Goal: Information Seeking & Learning: Understand process/instructions

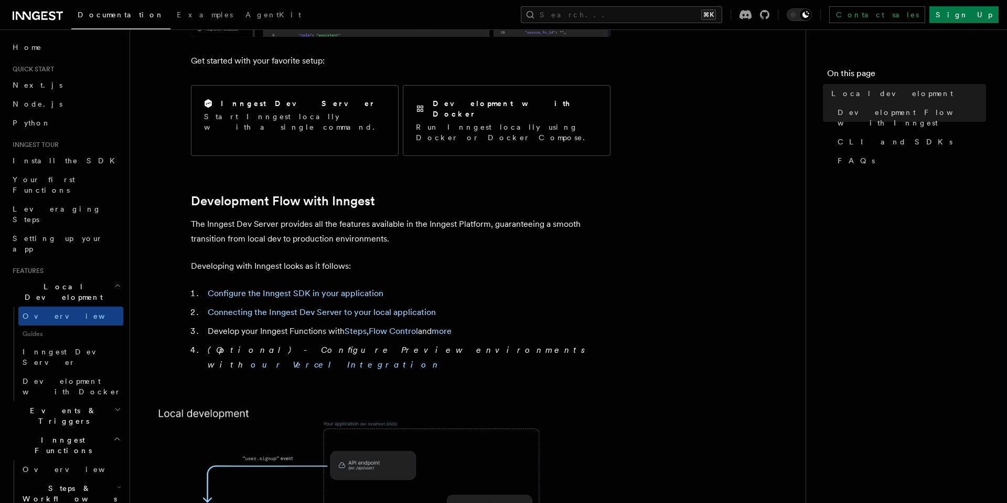
scroll to position [406, 0]
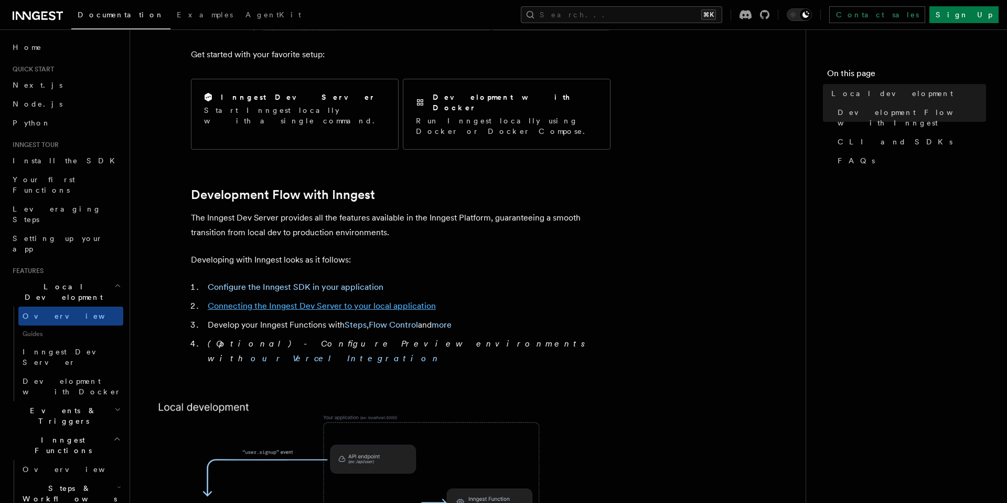
click at [298, 301] on link "Connecting the Inngest Dev Server to your local application" at bounding box center [322, 306] width 228 height 10
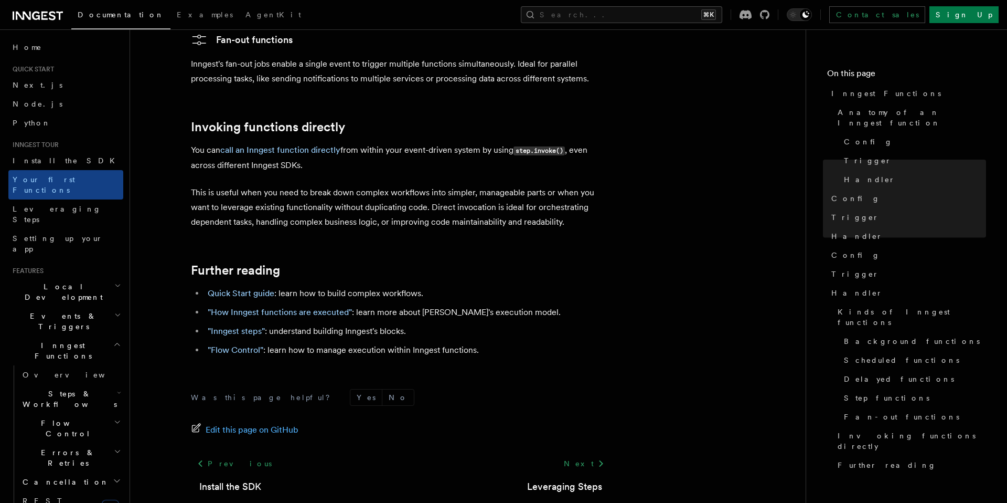
scroll to position [2064, 0]
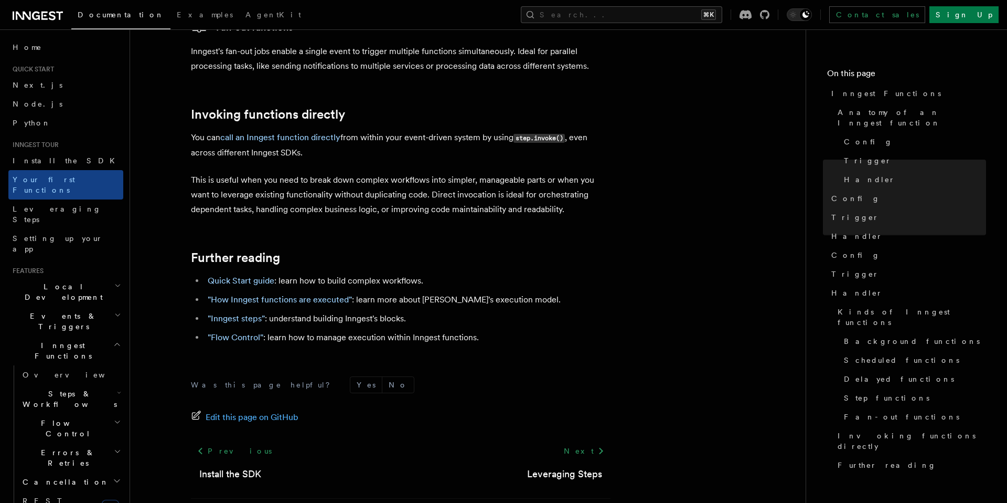
scroll to position [406, 0]
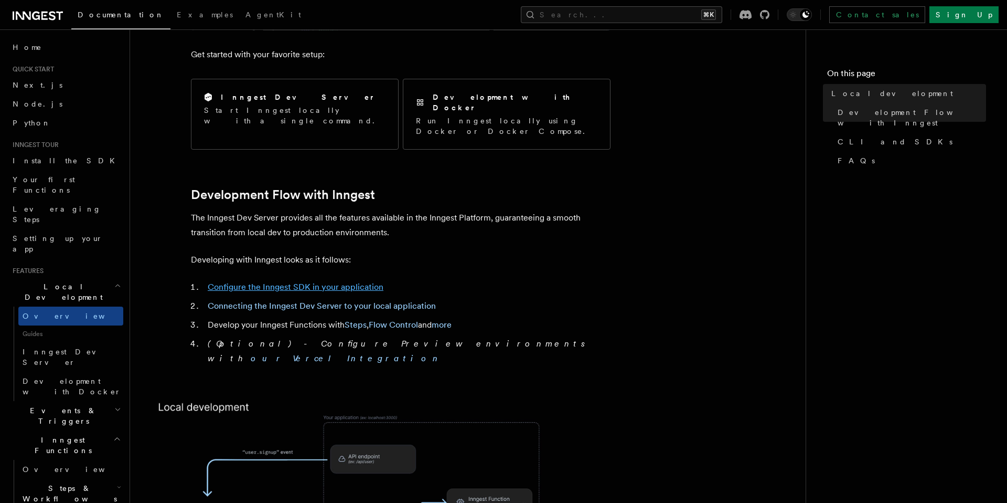
click at [274, 282] on link "Configure the Inngest SDK in your application" at bounding box center [296, 287] width 176 height 10
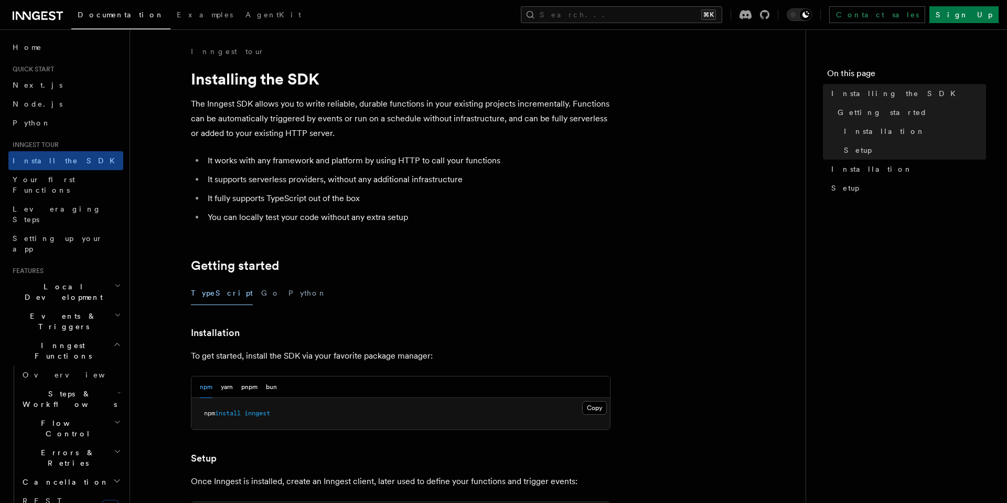
click at [57, 8] on link at bounding box center [38, 14] width 50 height 15
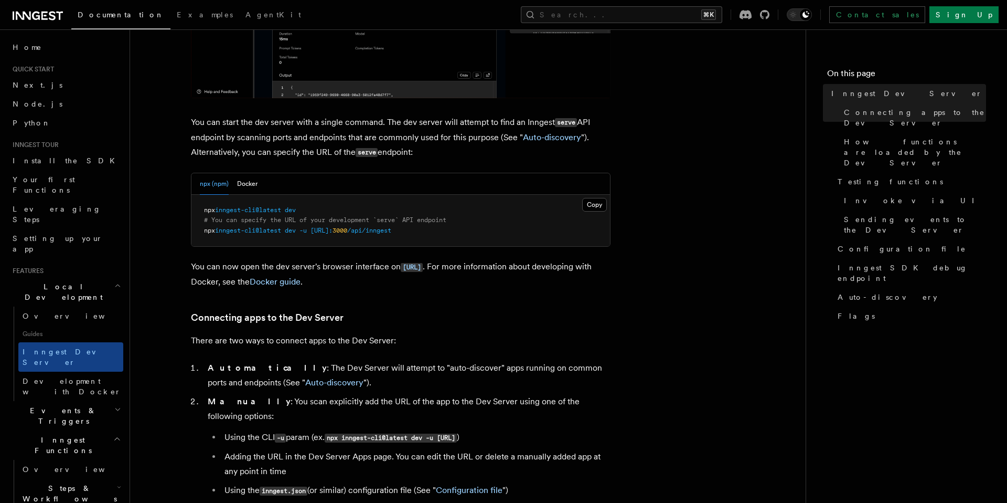
scroll to position [369, 0]
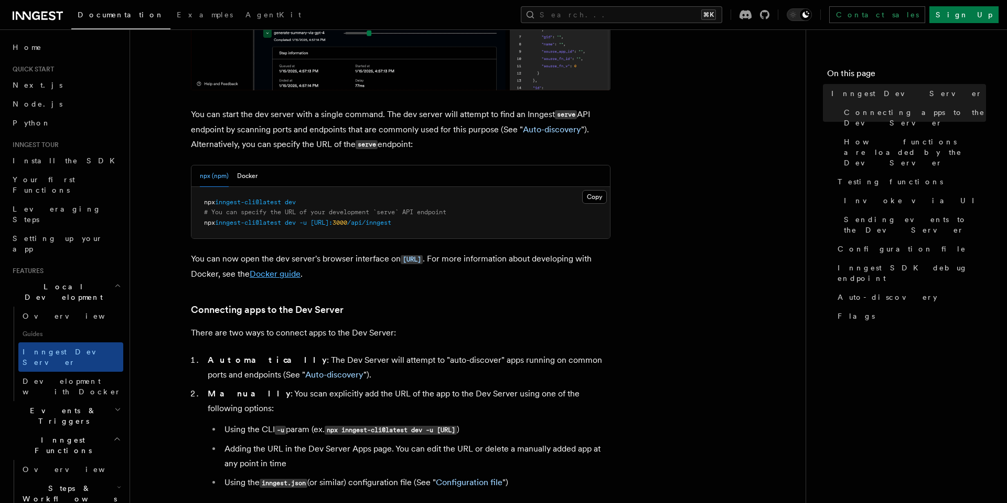
click at [301, 275] on link "Docker guide" at bounding box center [275, 274] width 51 height 10
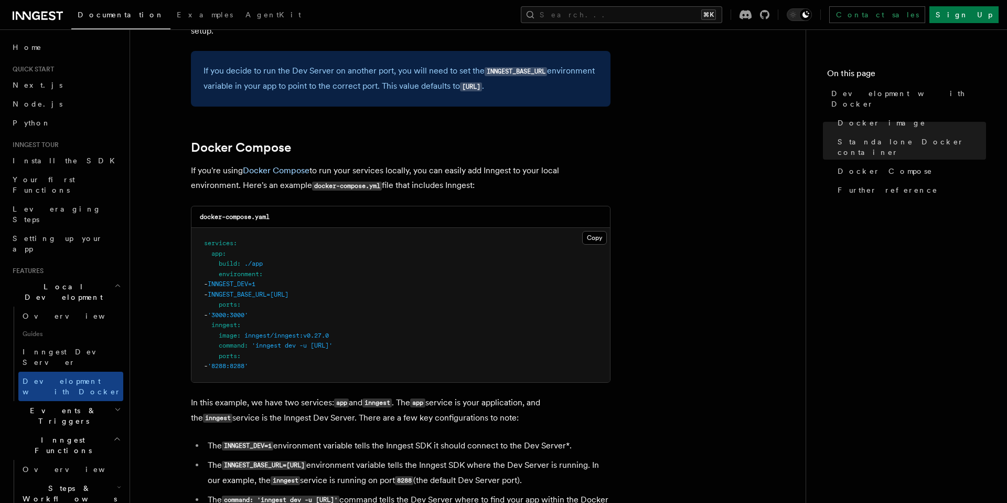
scroll to position [574, 0]
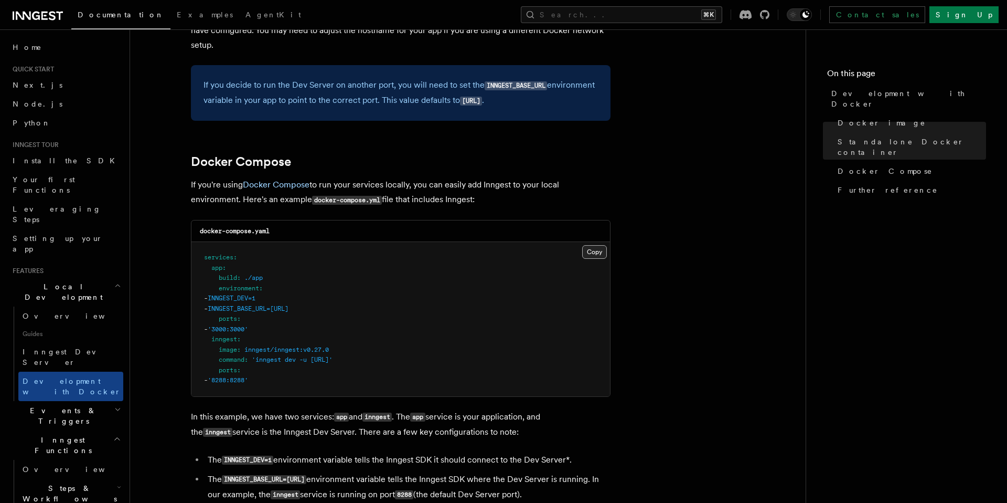
click at [585, 256] on button "Copy Copied" at bounding box center [594, 252] width 25 height 14
